Goal: Information Seeking & Learning: Learn about a topic

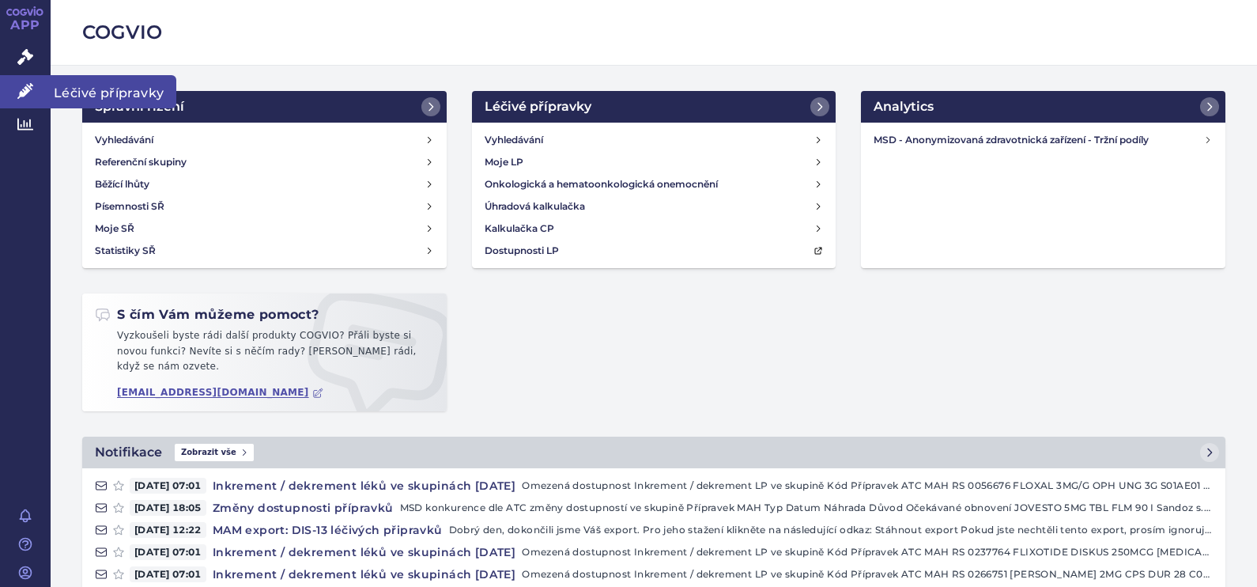
click at [31, 93] on icon at bounding box center [25, 91] width 16 height 16
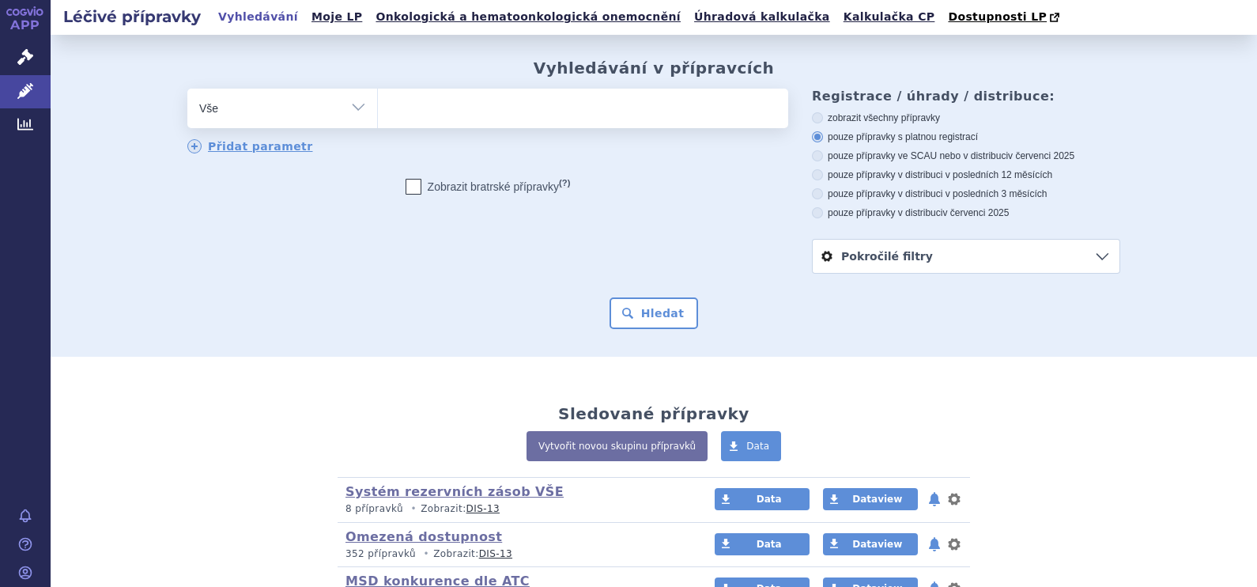
click at [431, 109] on ul at bounding box center [583, 105] width 410 height 33
click at [378, 109] on select at bounding box center [377, 108] width 1 height 40
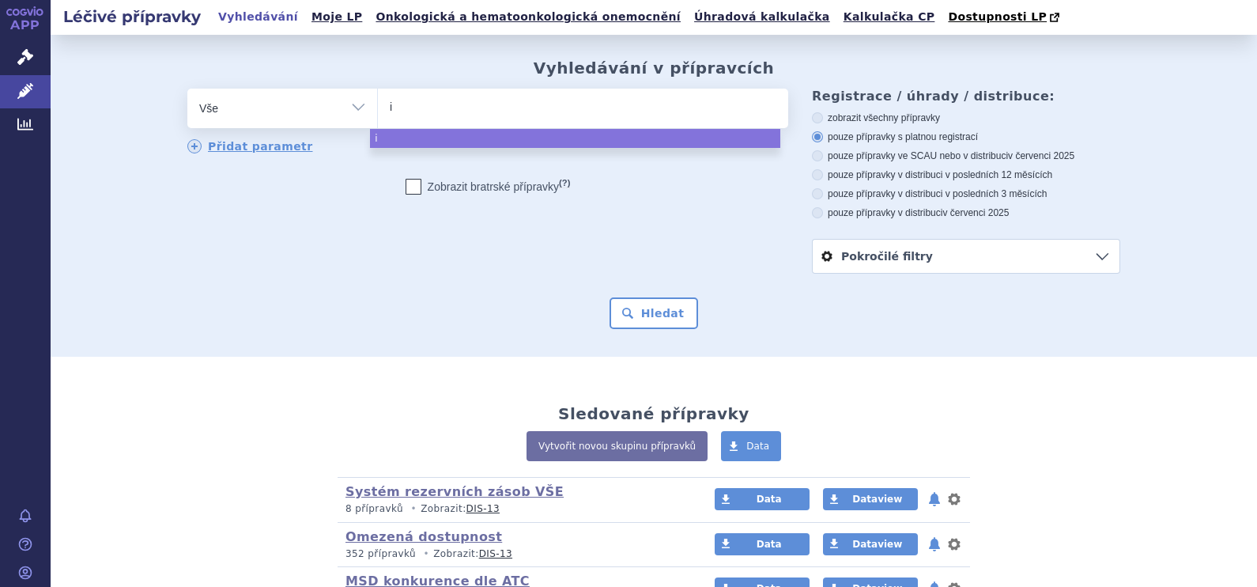
type input "in"
type input "ina"
type input "inan"
type input "inanz"
select select "inanz"
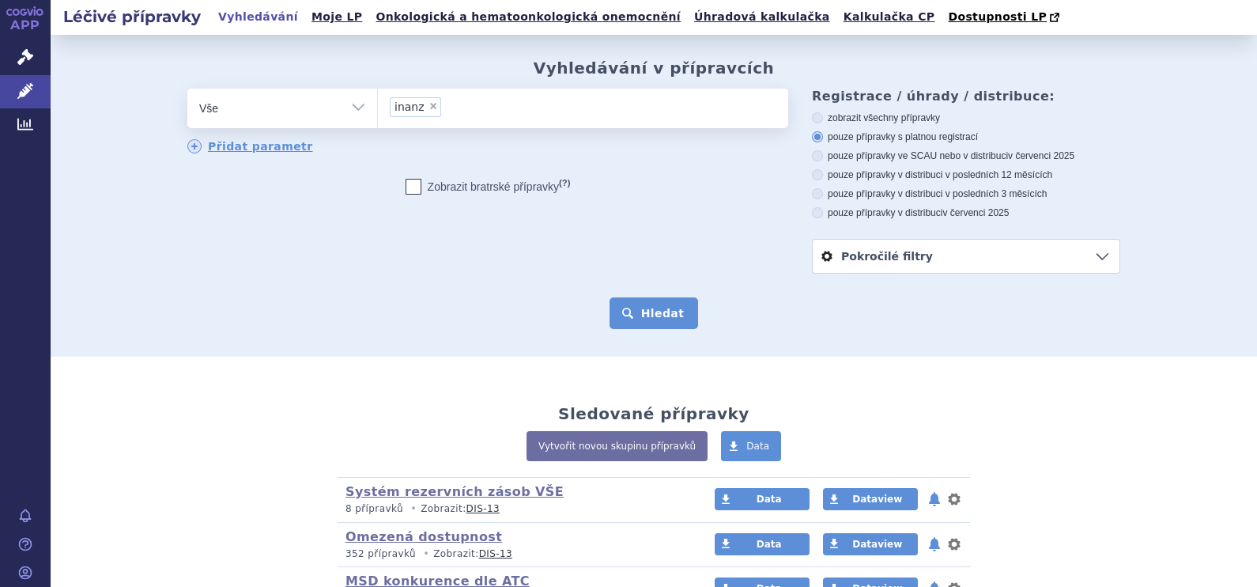
click at [666, 319] on button "Hledat" at bounding box center [653, 313] width 89 height 32
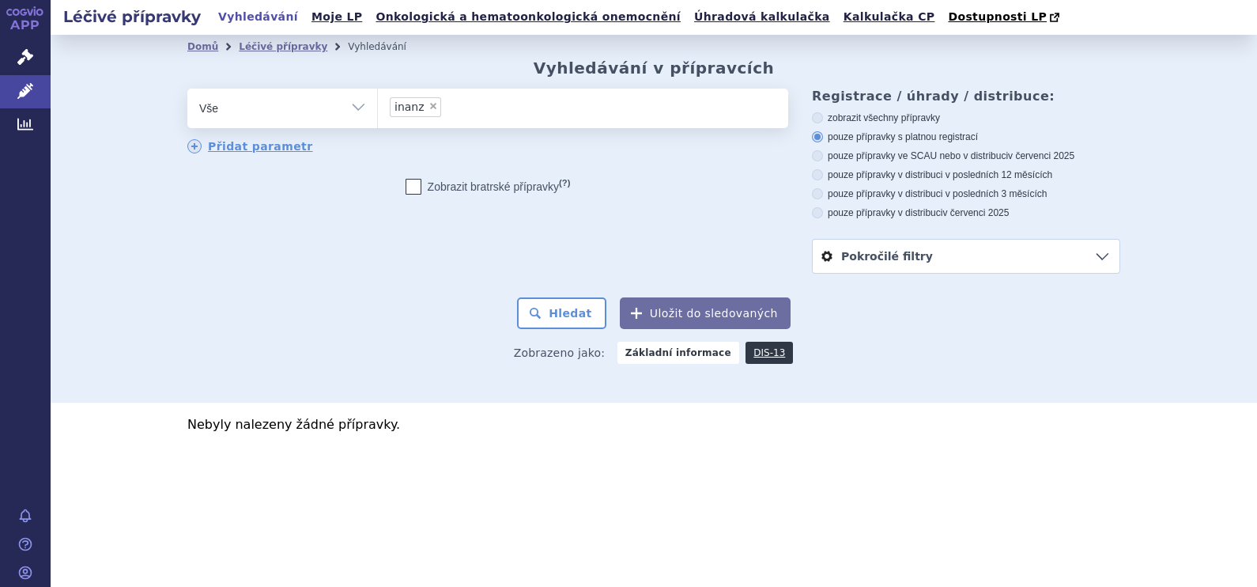
click at [428, 104] on span "×" at bounding box center [432, 105] width 9 height 9
click at [378, 104] on select "inanz" at bounding box center [377, 108] width 1 height 40
select select
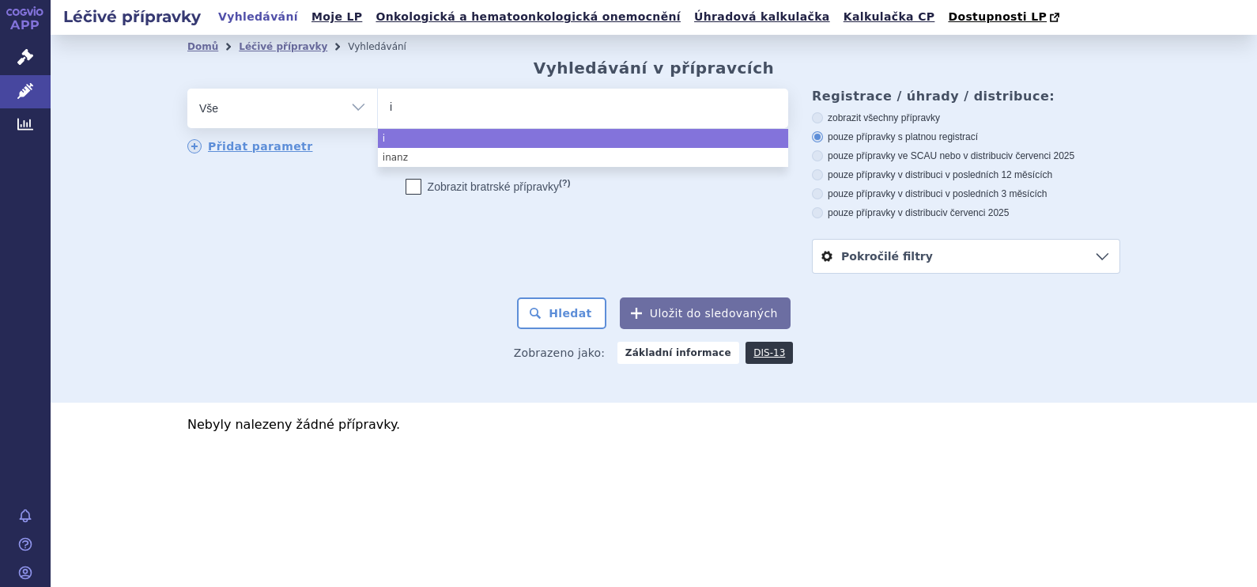
type input "in"
type input "inv"
type input "invan"
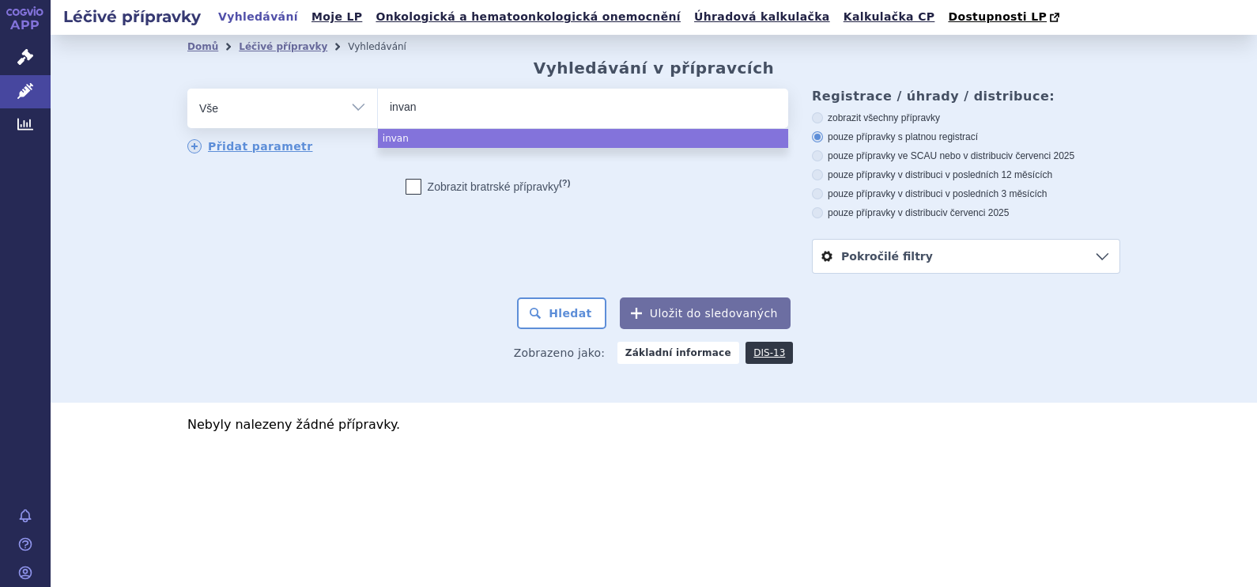
type input "invanz"
select select "invanz"
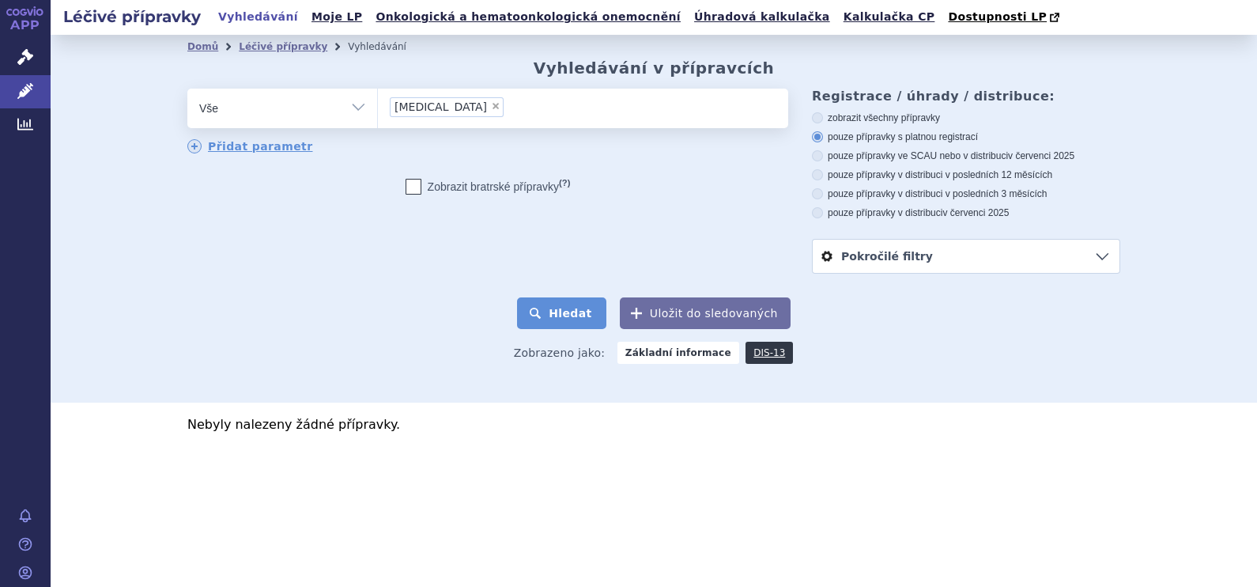
click at [594, 311] on button "Hledat" at bounding box center [561, 313] width 89 height 32
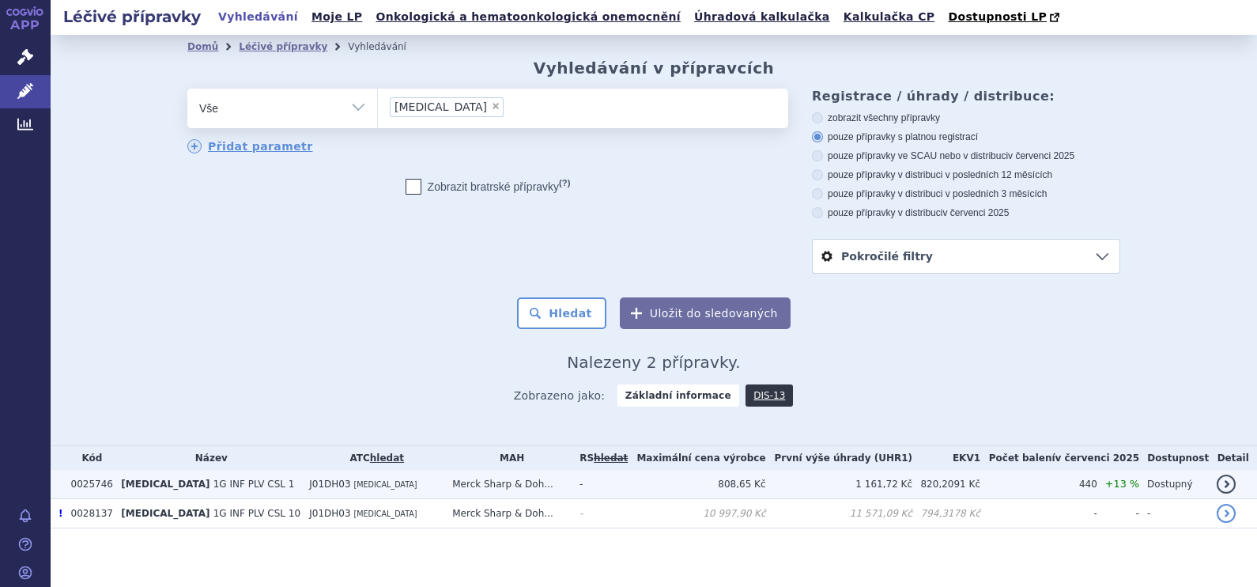
click at [154, 482] on span "INVANZ" at bounding box center [165, 483] width 89 height 11
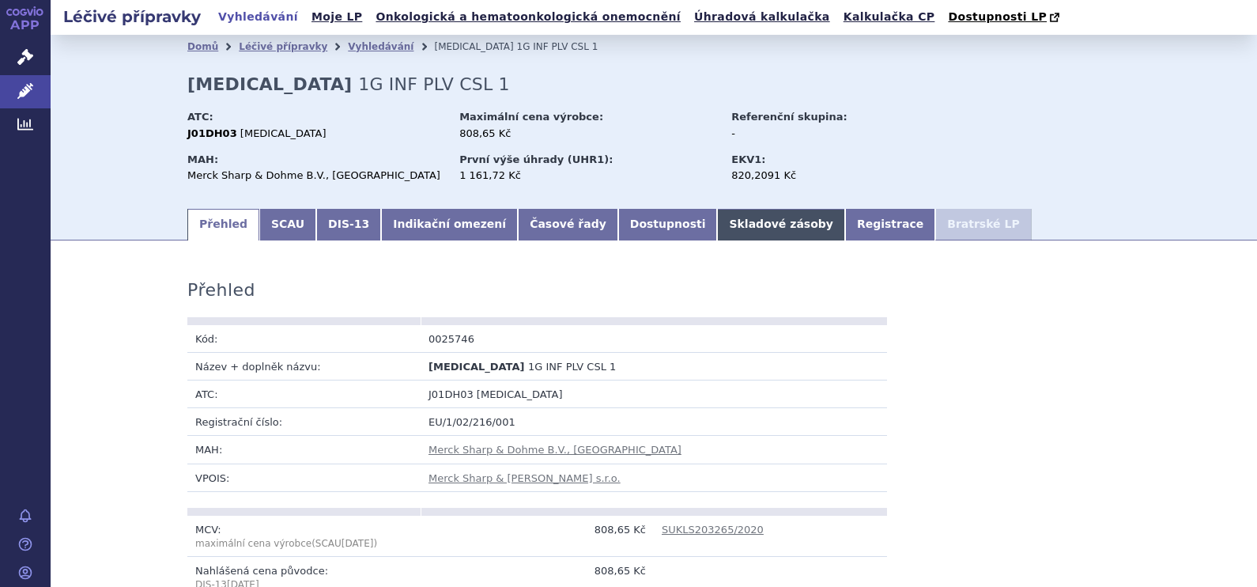
click at [717, 221] on link "Skladové zásoby" at bounding box center [780, 225] width 127 height 32
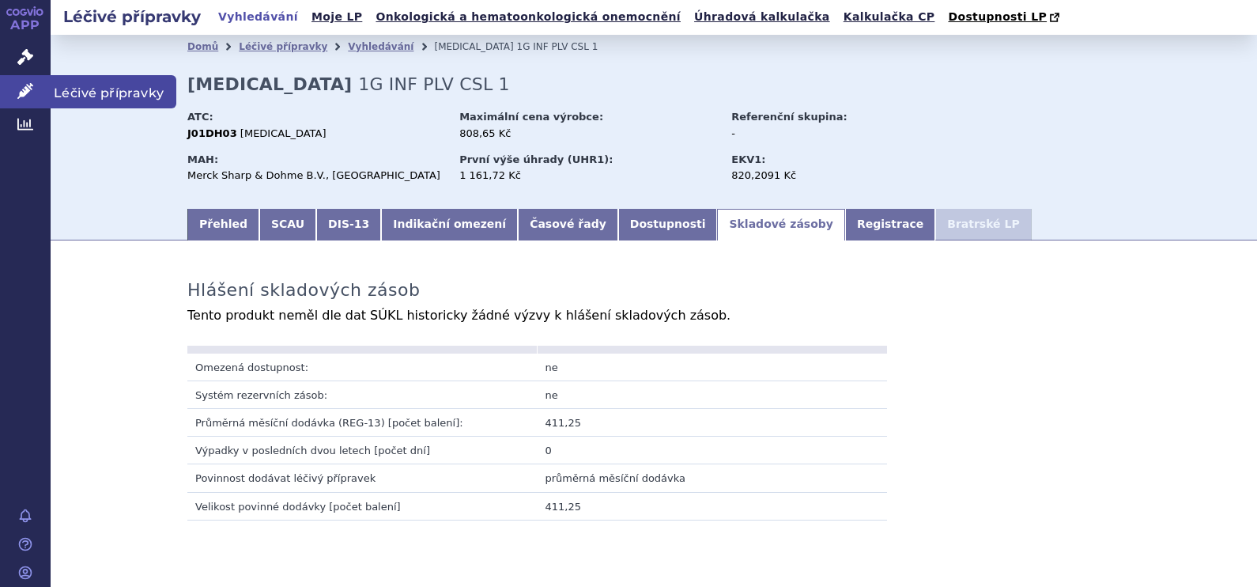
click at [30, 96] on icon at bounding box center [25, 91] width 16 height 16
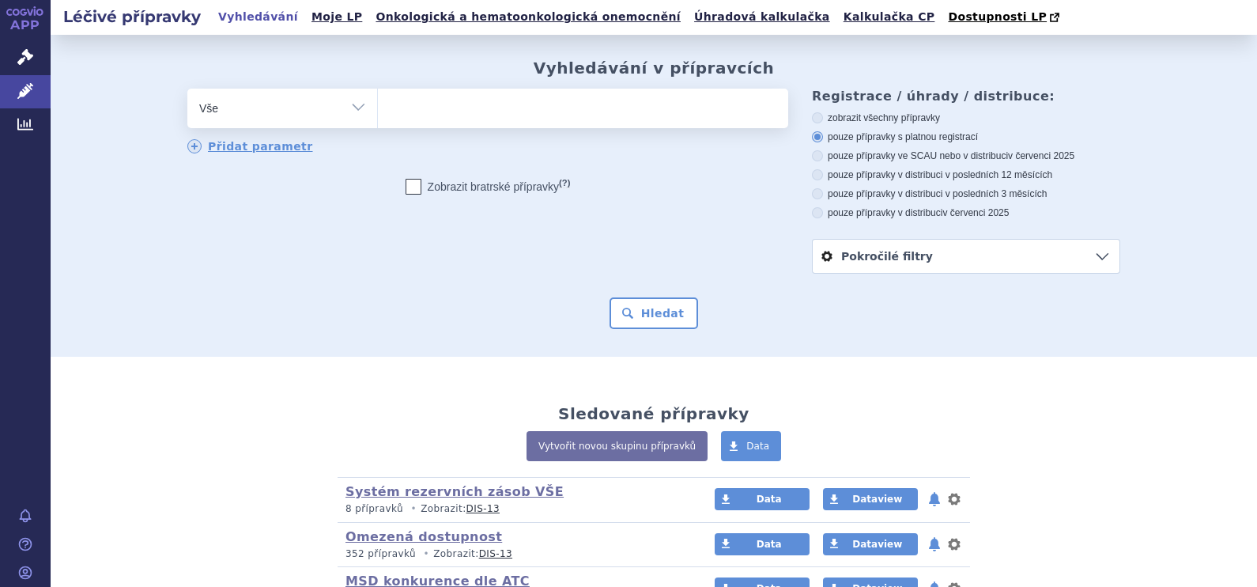
click at [410, 110] on ul at bounding box center [583, 105] width 410 height 33
click at [378, 110] on select at bounding box center [377, 108] width 1 height 40
type input "ha"
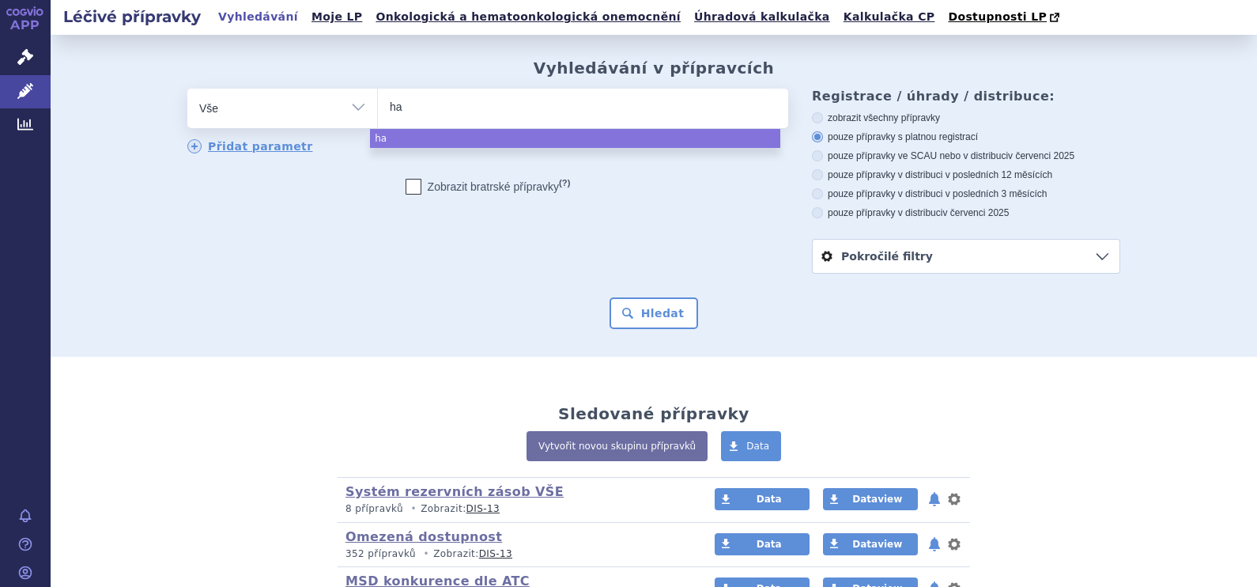
type input "hav"
type input "havri"
type input "havrix"
select select "havrix"
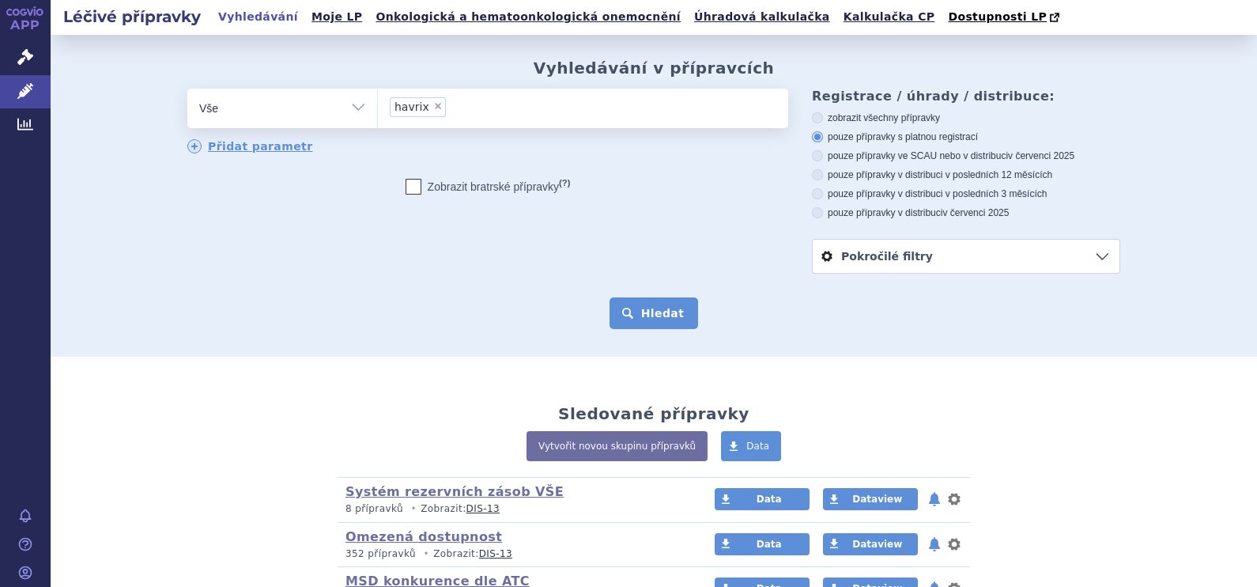
click at [673, 308] on button "Hledat" at bounding box center [653, 313] width 89 height 32
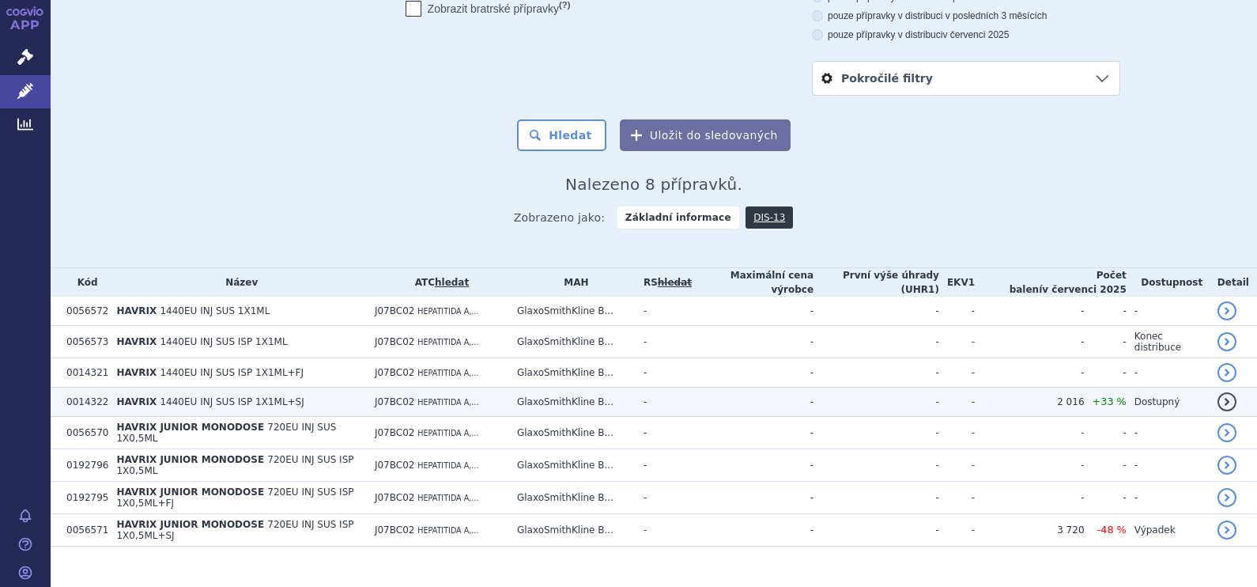
scroll to position [179, 0]
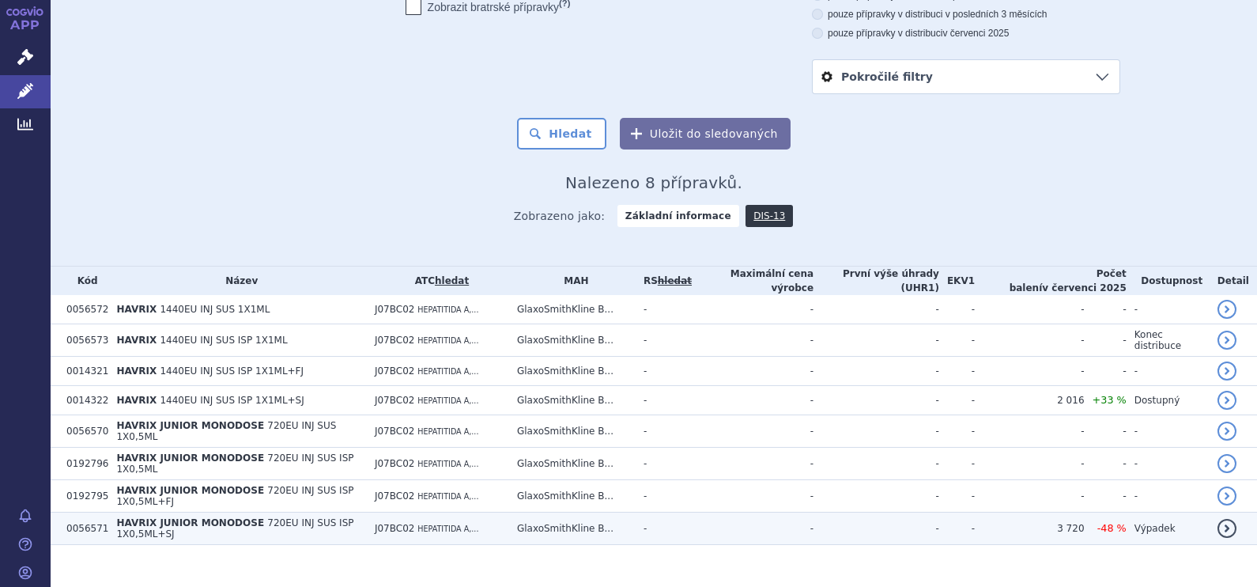
click at [218, 517] on span "HAVRIX JUNIOR MONODOSE" at bounding box center [190, 522] width 148 height 11
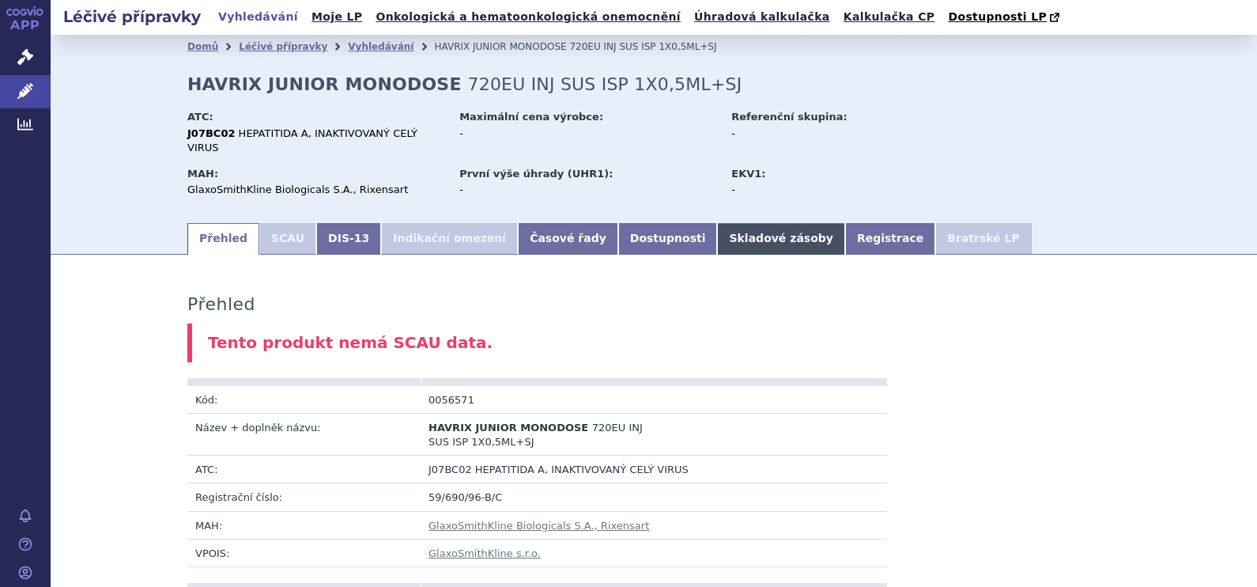
click at [717, 230] on link "Skladové zásoby" at bounding box center [780, 239] width 127 height 32
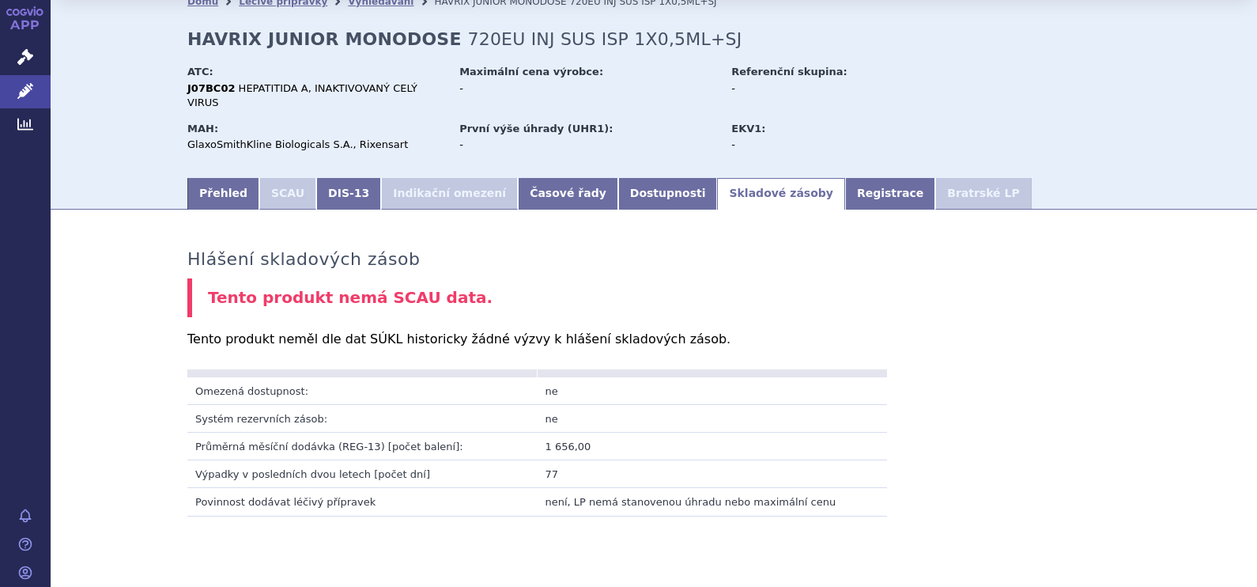
scroll to position [70, 0]
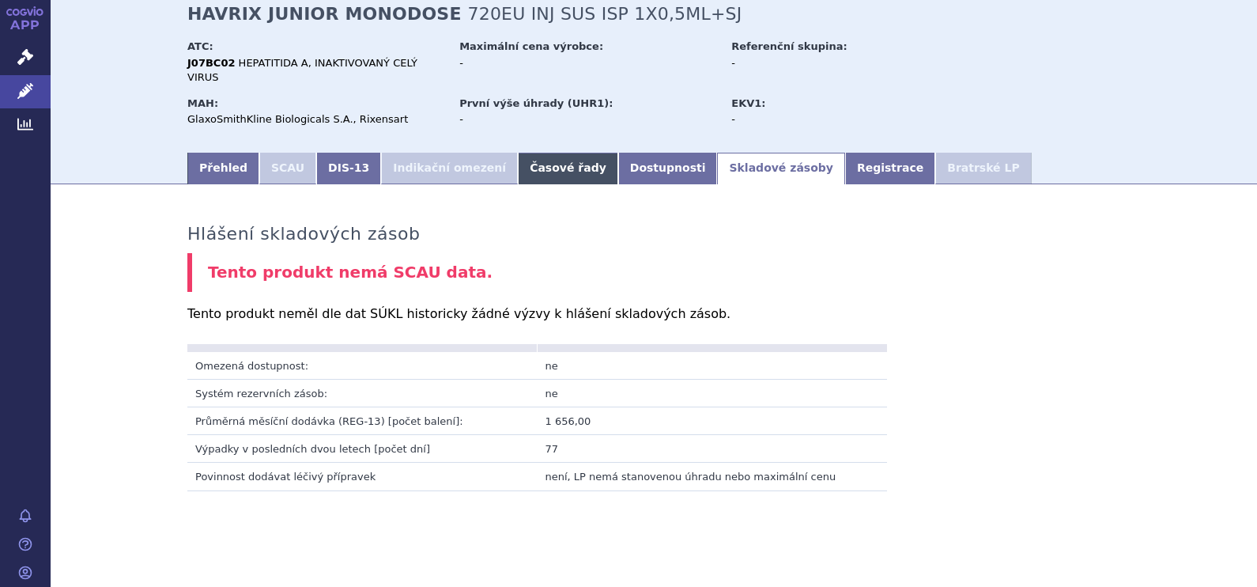
click at [518, 156] on link "Časové řady" at bounding box center [568, 169] width 100 height 32
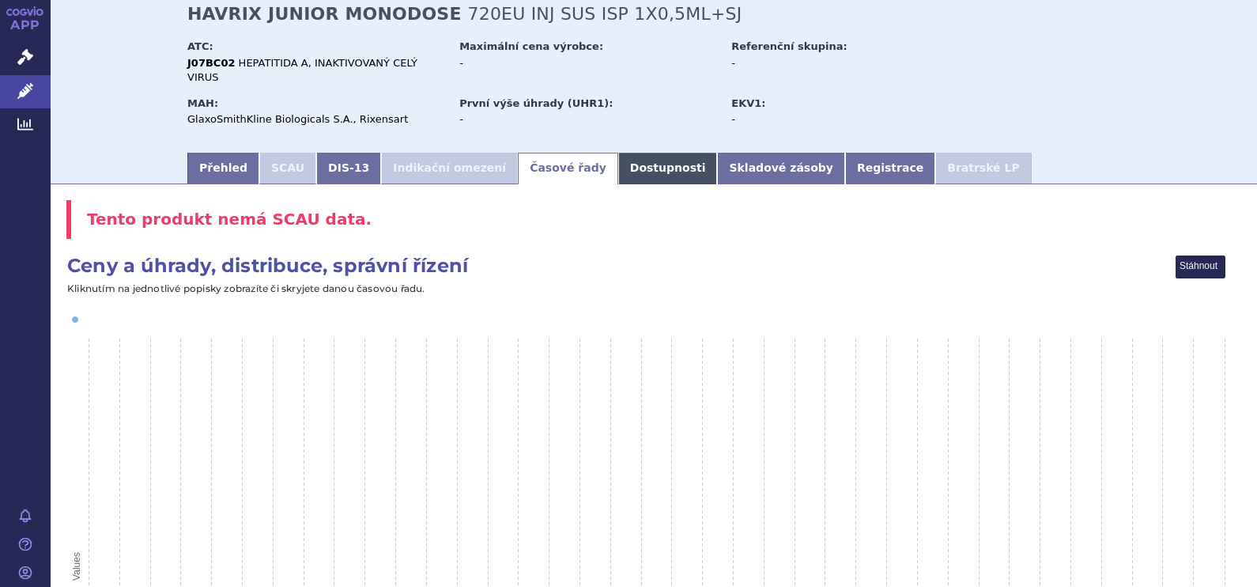
click at [618, 161] on link "Dostupnosti" at bounding box center [668, 169] width 100 height 32
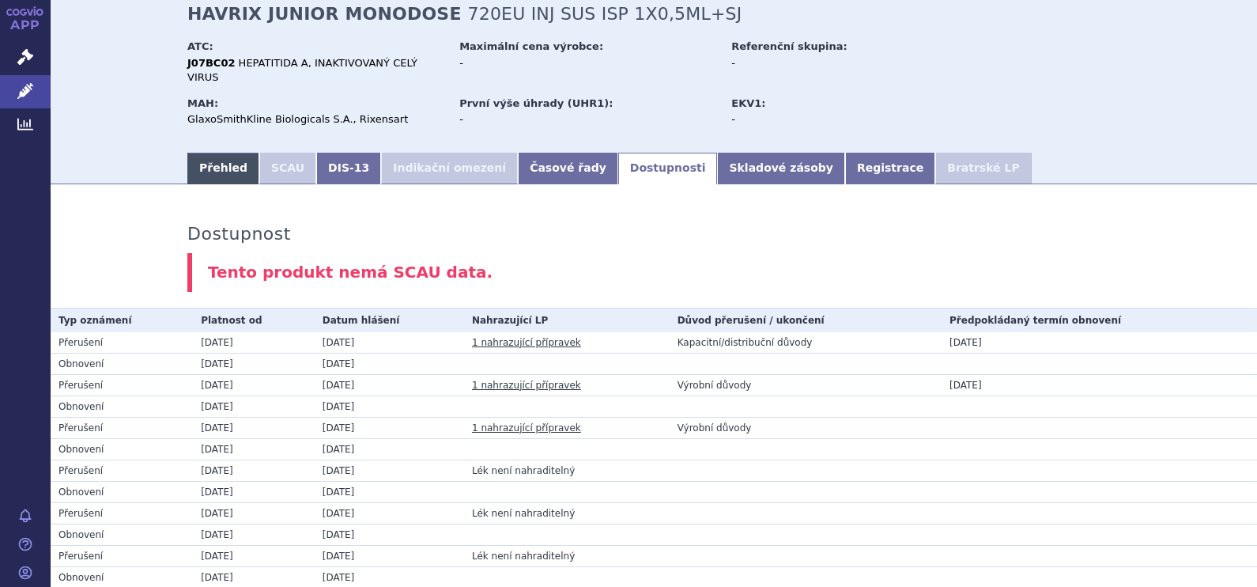
click at [225, 155] on link "Přehled" at bounding box center [223, 169] width 72 height 32
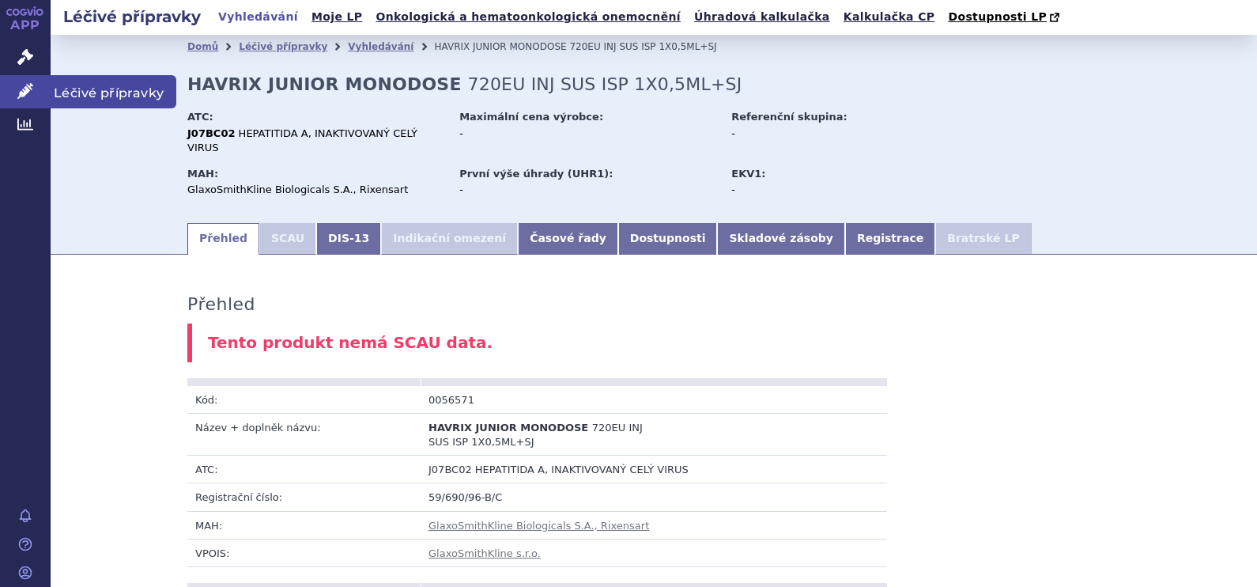
click at [23, 91] on icon at bounding box center [25, 91] width 16 height 16
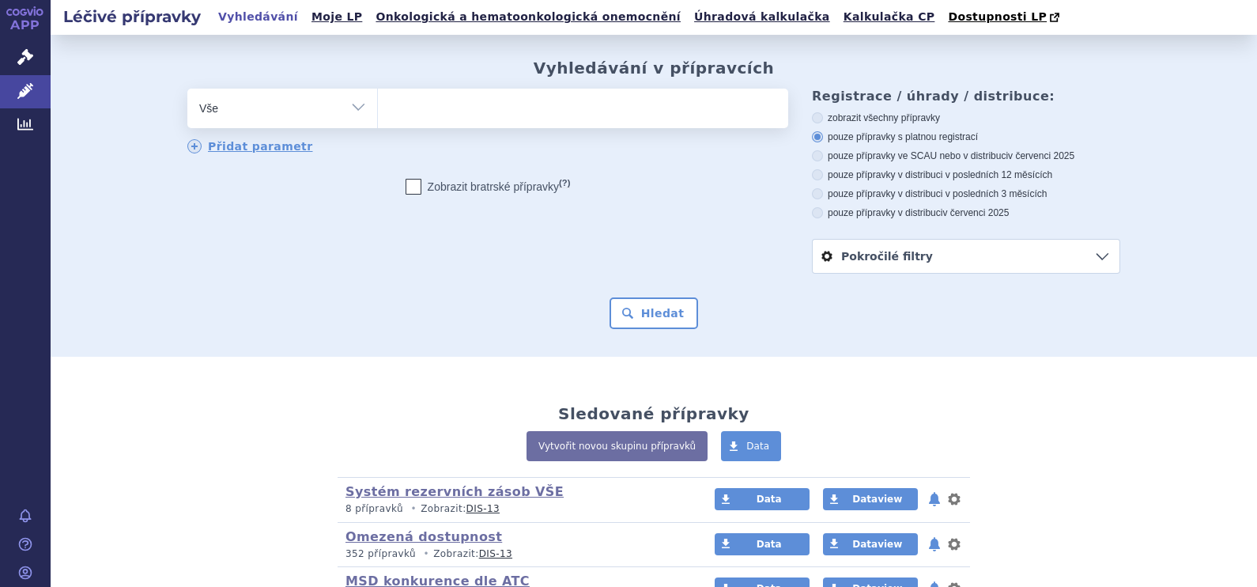
click at [398, 102] on ul at bounding box center [583, 105] width 410 height 33
click at [378, 102] on select at bounding box center [377, 108] width 1 height 40
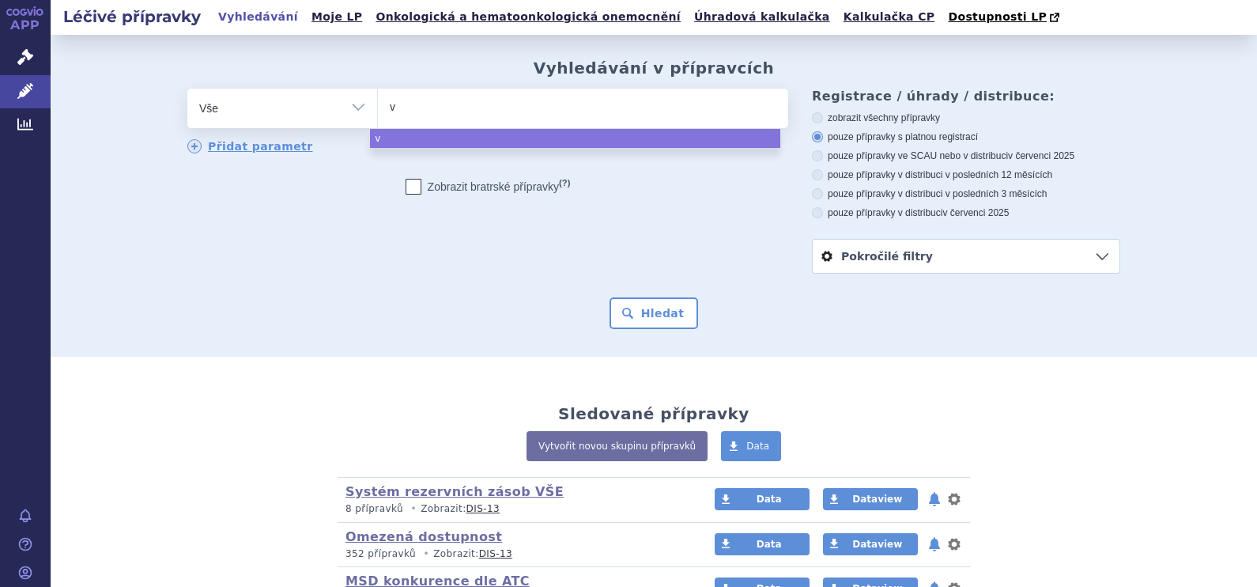
type input "va"
type input "vaw"
type input "vawta"
type input "vawt"
type input "va"
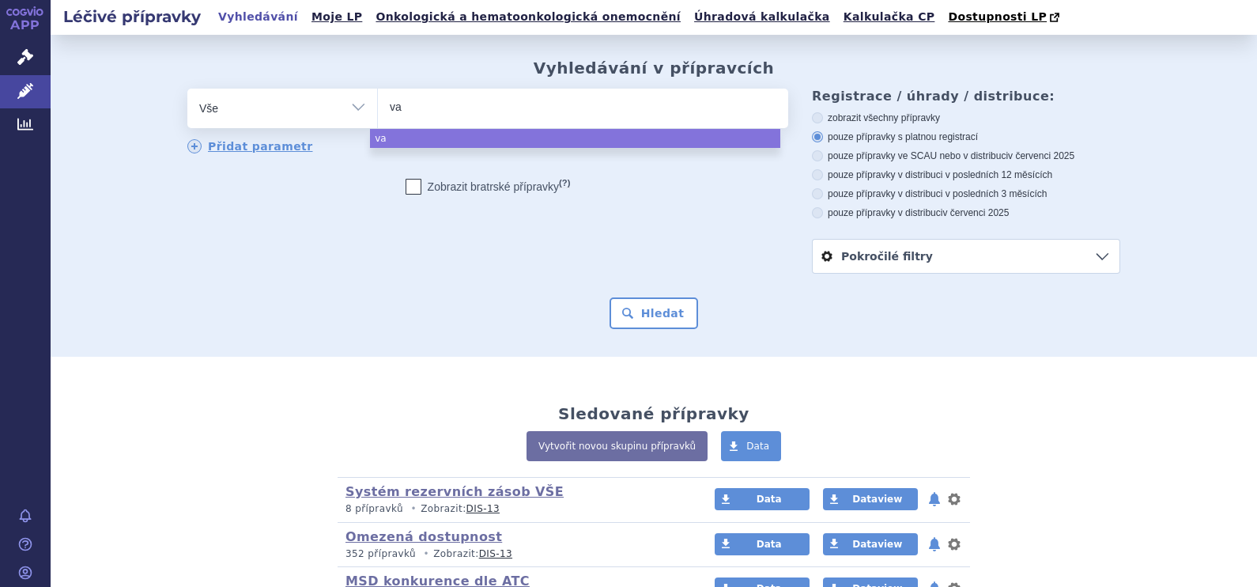
type input "vaq"
type input "vaqta"
select select "vaqta"
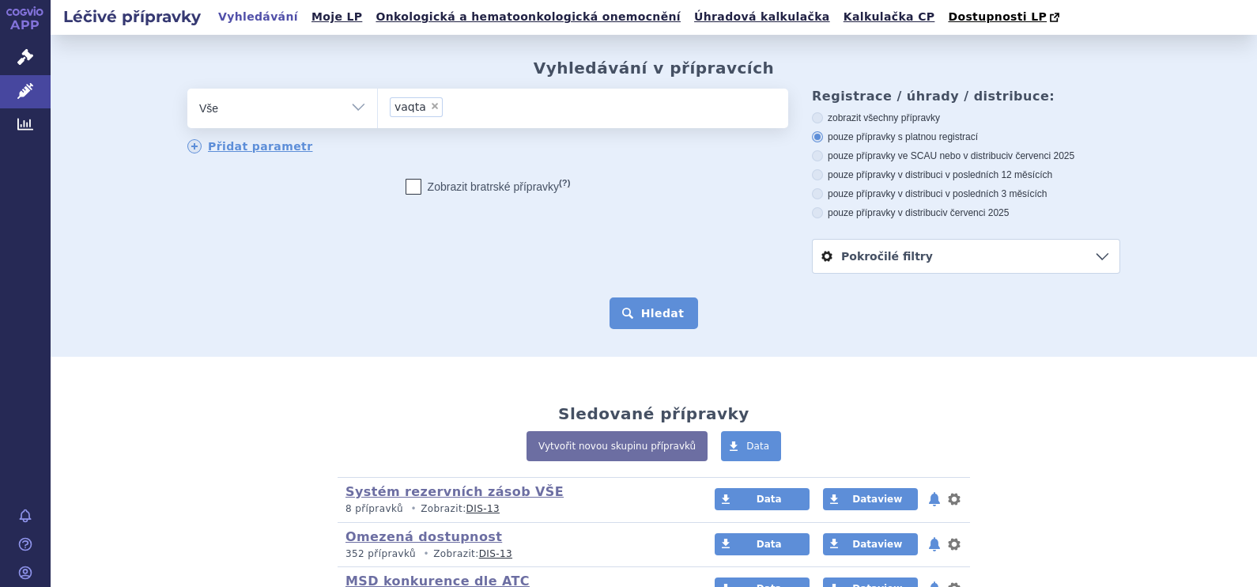
click at [660, 305] on button "Hledat" at bounding box center [653, 313] width 89 height 32
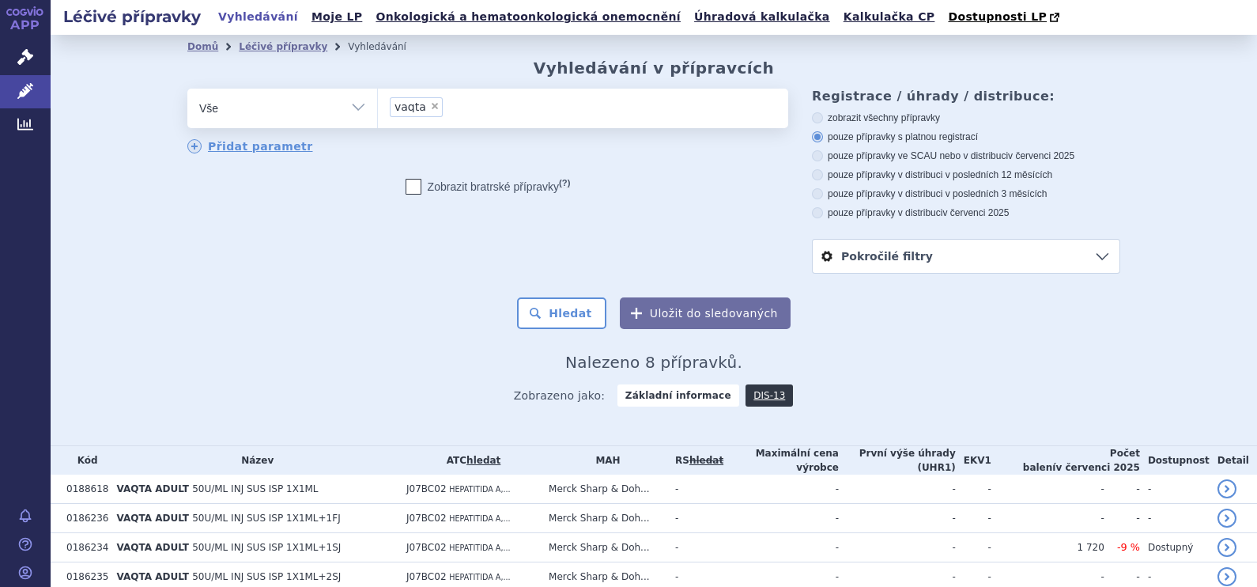
scroll to position [179, 0]
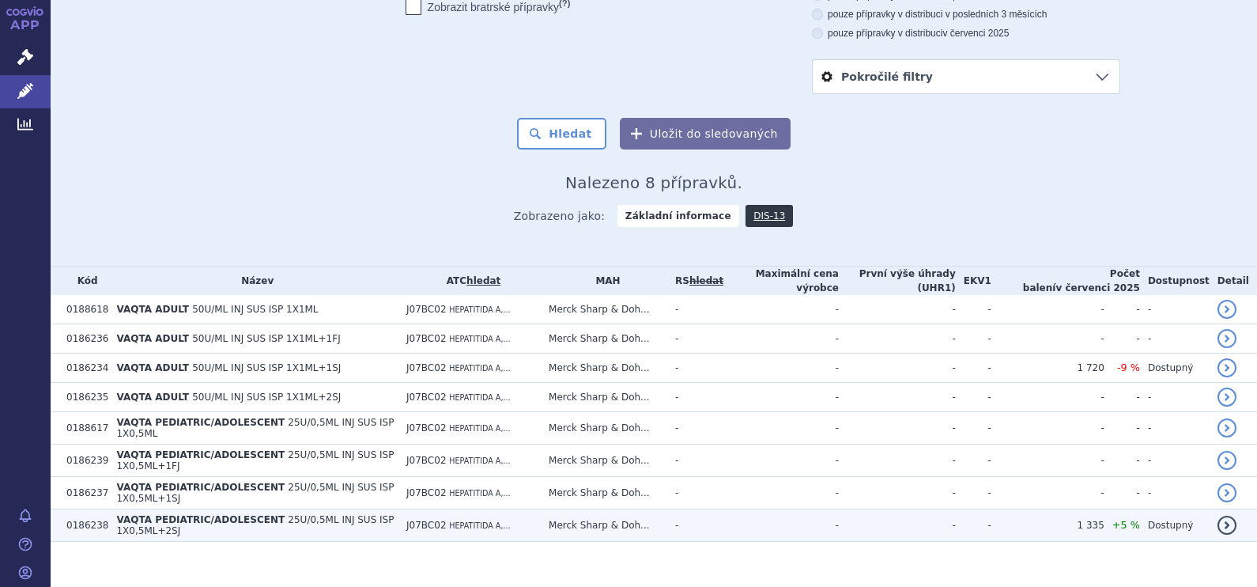
click at [209, 509] on td "VAQTA PEDIATRIC/ADOLESCENT 25U/0,5ML INJ SUS ISP 1X0,5ML+2SJ" at bounding box center [253, 525] width 290 height 32
click at [204, 509] on td "VAQTA PEDIATRIC/ADOLESCENT 25U/0,5ML INJ SUS ISP 1X0,5ML+2SJ" at bounding box center [253, 525] width 290 height 32
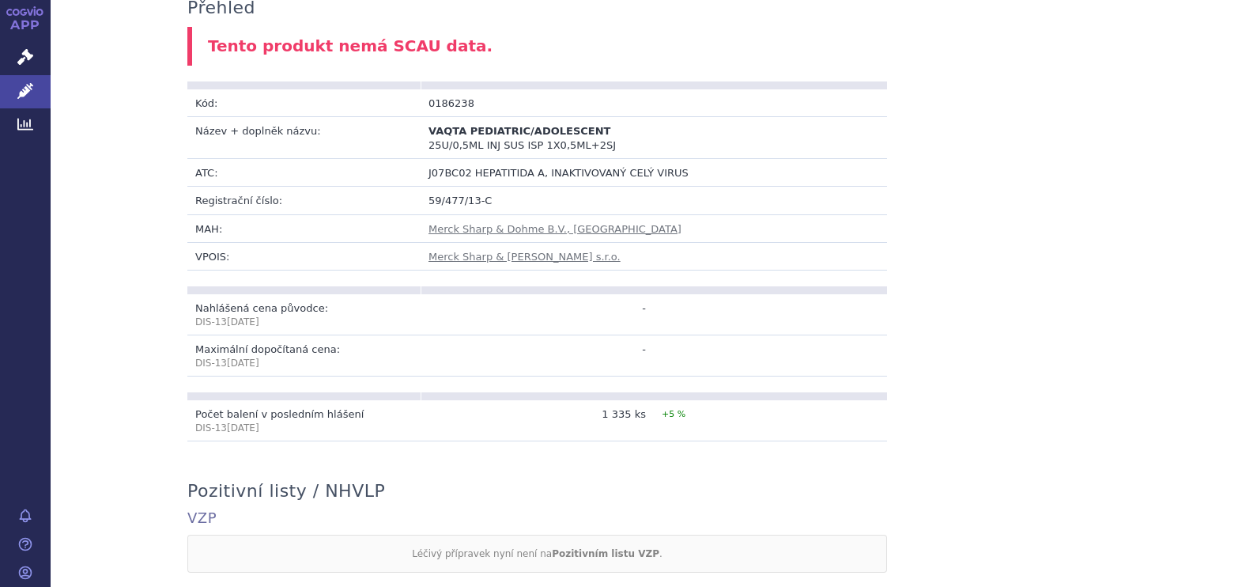
scroll to position [394, 0]
